Goal: Information Seeking & Learning: Learn about a topic

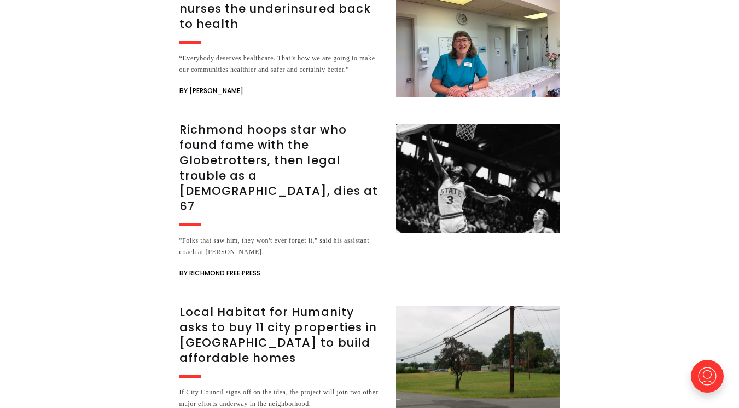
scroll to position [2555, 0]
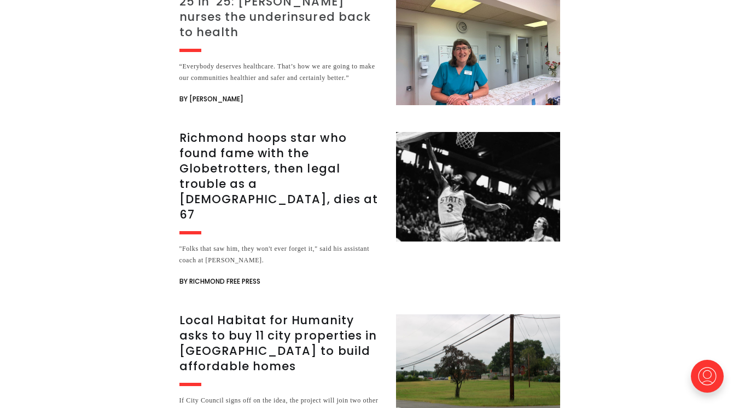
click at [279, 39] on h3 "25 in ’25: [PERSON_NAME] nurses the underinsured back to health" at bounding box center [280, 17] width 203 height 46
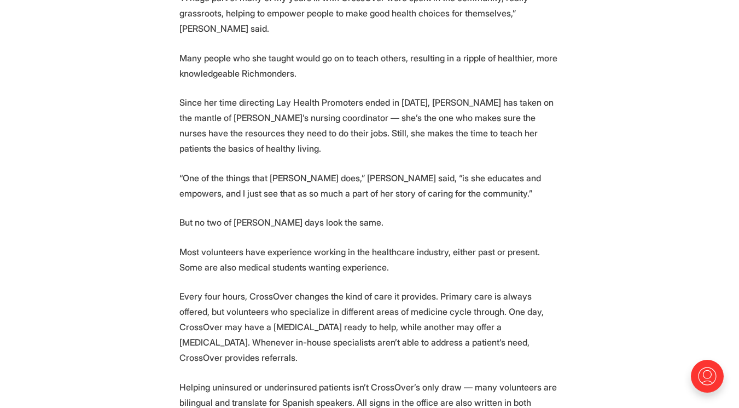
scroll to position [1353, 0]
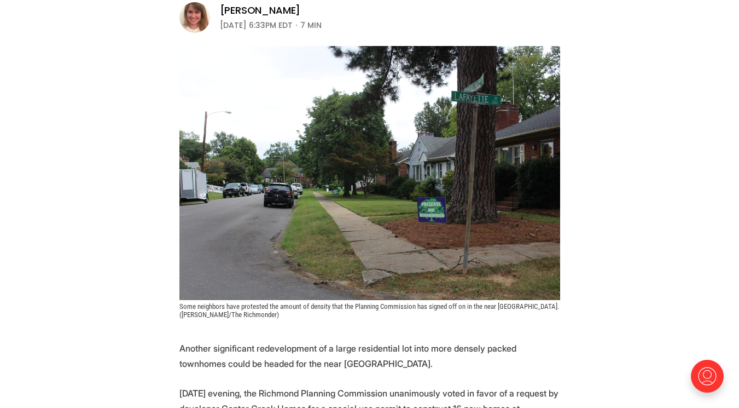
scroll to position [214, 0]
click at [475, 113] on img at bounding box center [369, 173] width 381 height 254
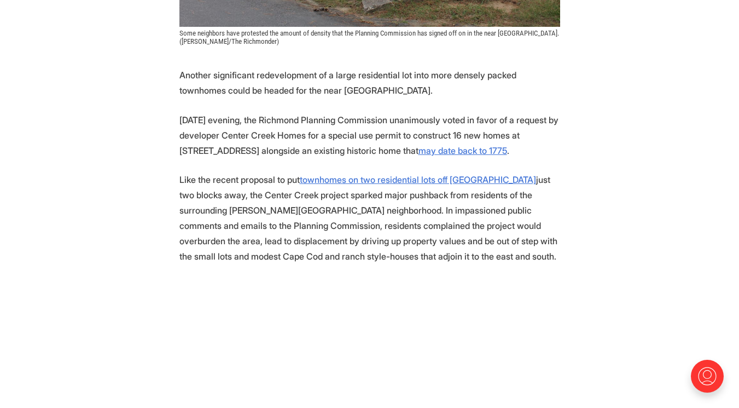
scroll to position [502, 0]
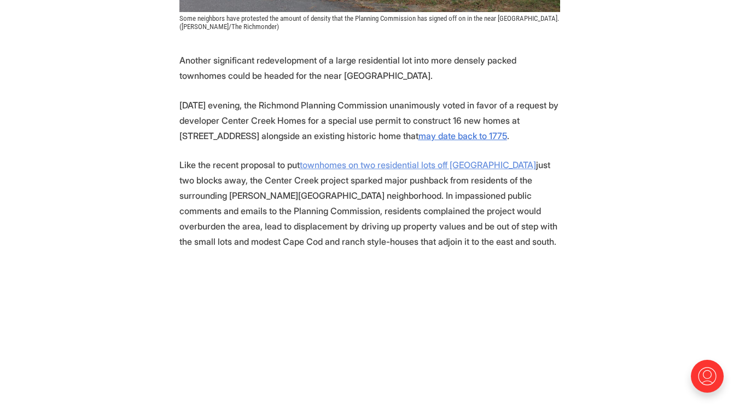
click at [392, 165] on u "townhomes on two residential lots off Hanover Avenue" at bounding box center [418, 164] width 236 height 11
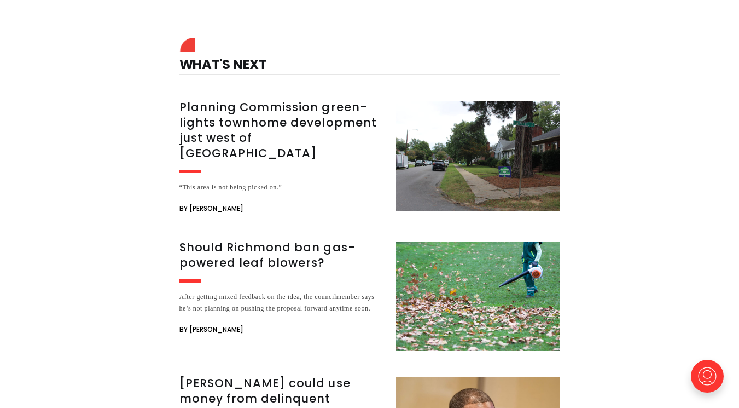
scroll to position [4293, 0]
